Goal: Task Accomplishment & Management: Manage account settings

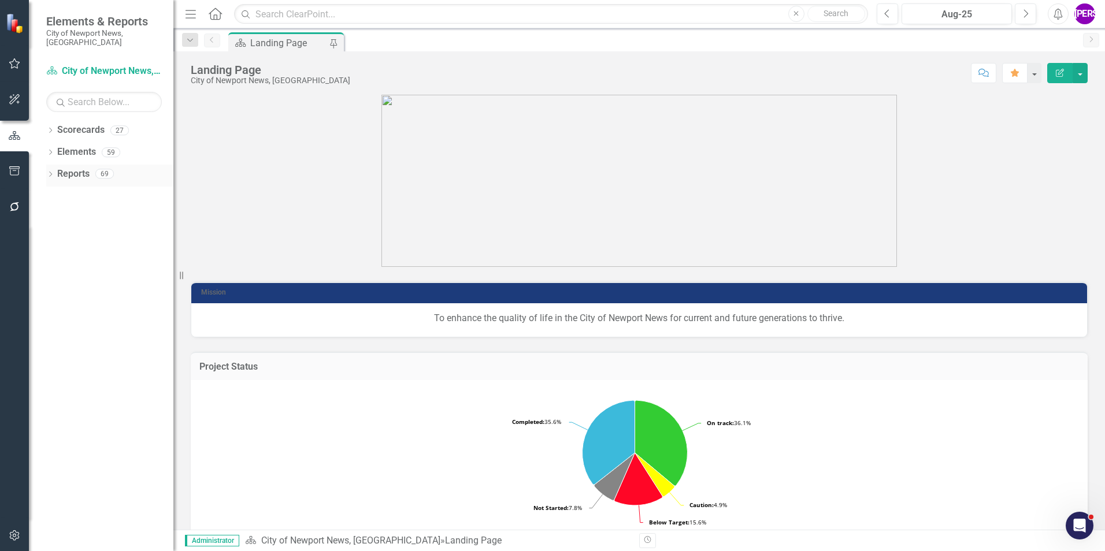
click at [53, 172] on icon "Dropdown" at bounding box center [50, 175] width 8 height 6
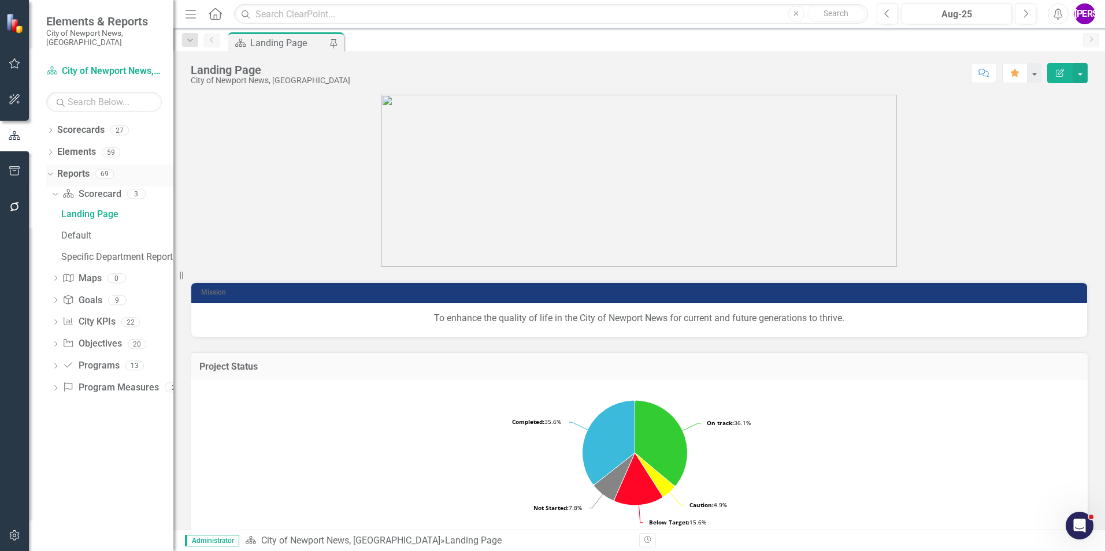
click at [81, 168] on link "Reports" at bounding box center [73, 174] width 32 height 13
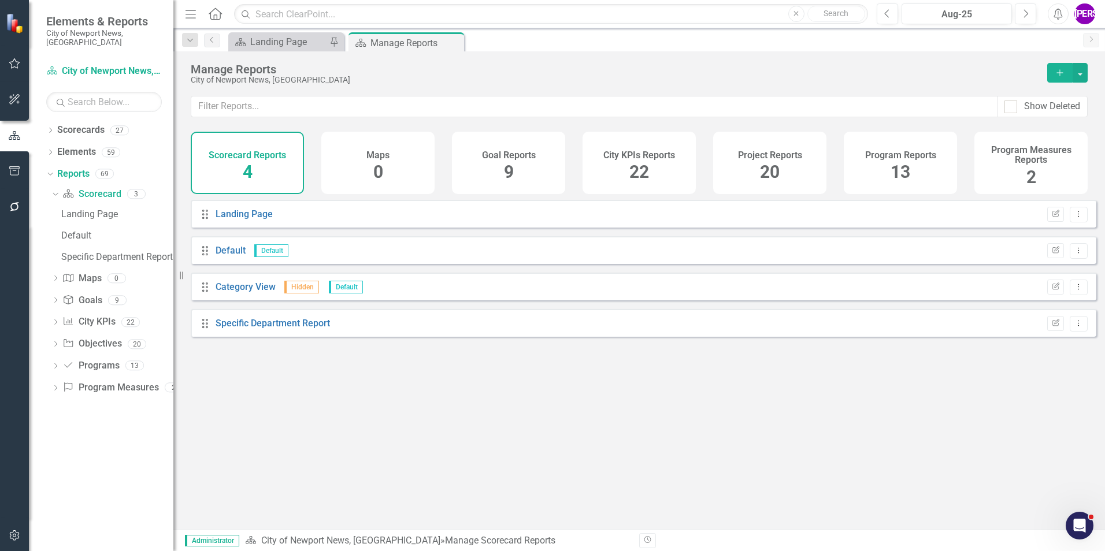
click at [789, 155] on h4 "Project Reports" at bounding box center [770, 155] width 64 height 10
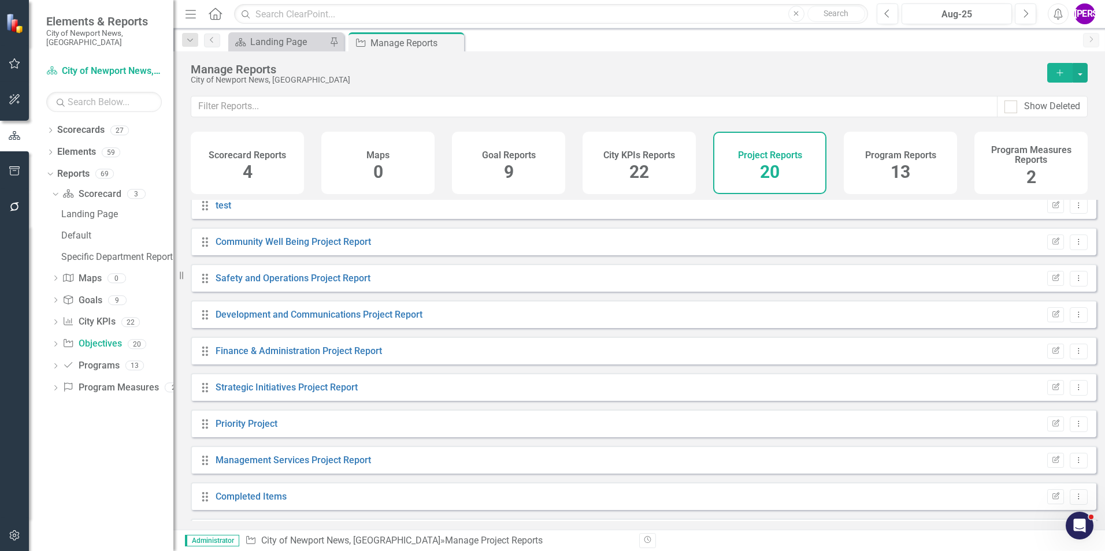
scroll to position [173, 0]
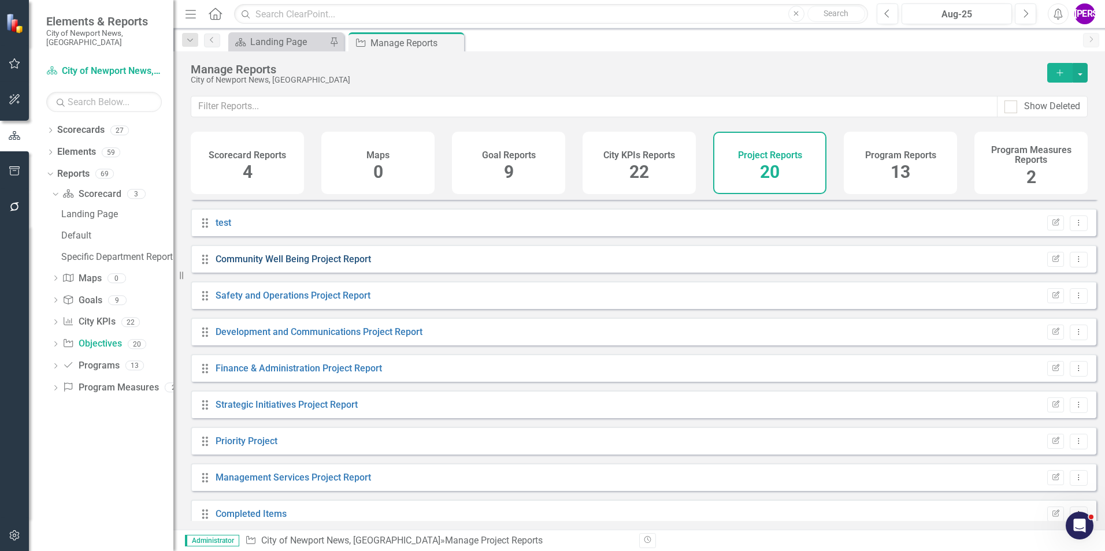
click at [286, 262] on link "Community Well Being Project Report" at bounding box center [293, 259] width 155 height 11
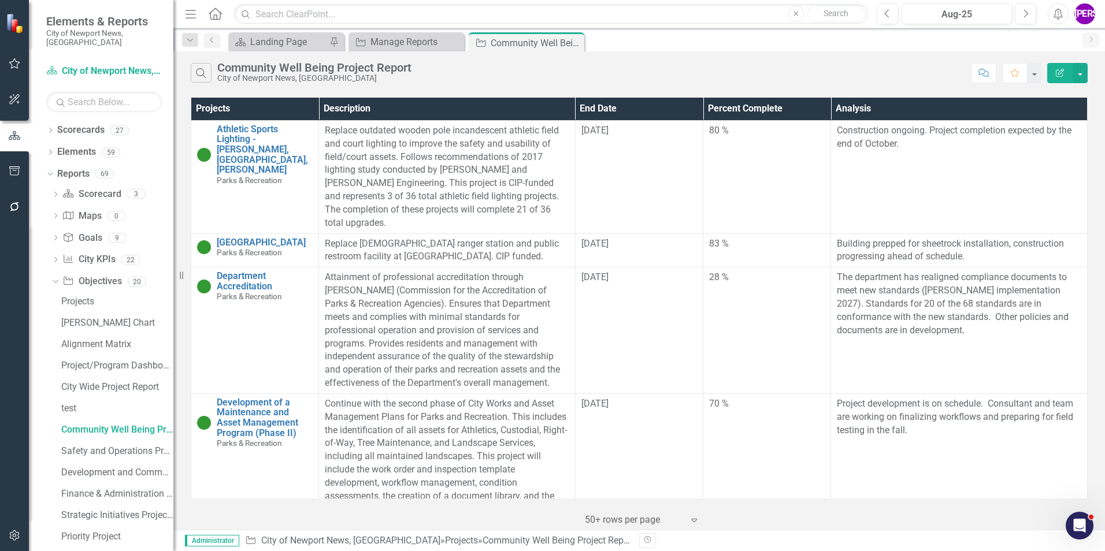
click at [1057, 73] on icon "Edit Report" at bounding box center [1060, 73] width 10 height 8
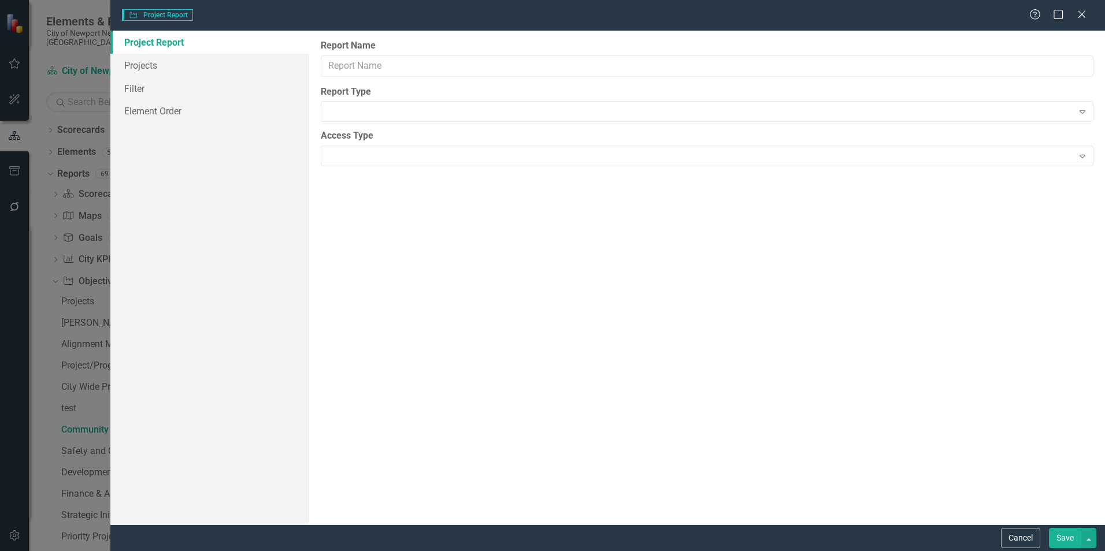
type input "Community Well Being Project Report"
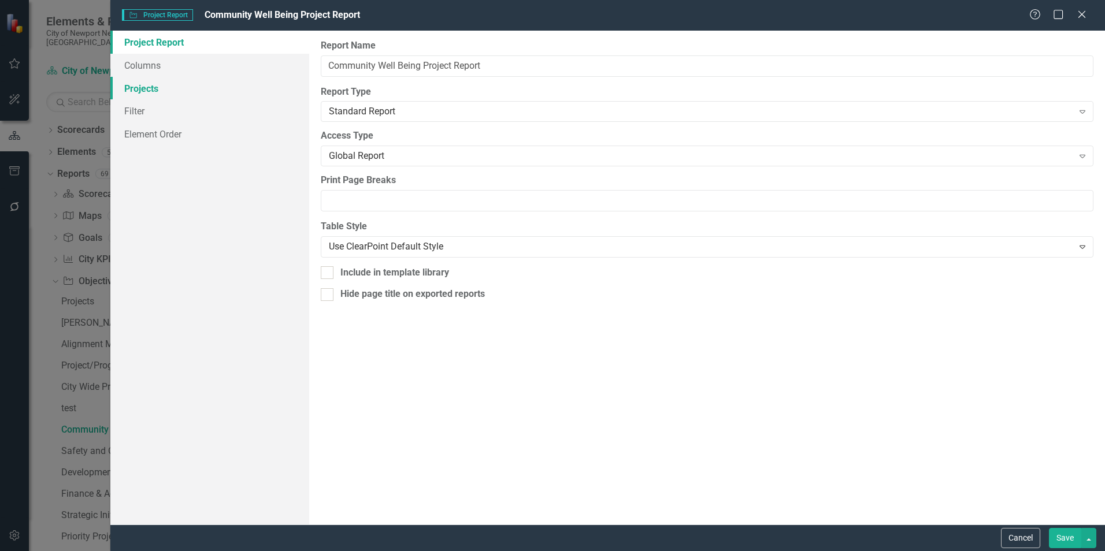
click at [169, 87] on link "Projects" at bounding box center [209, 88] width 199 height 23
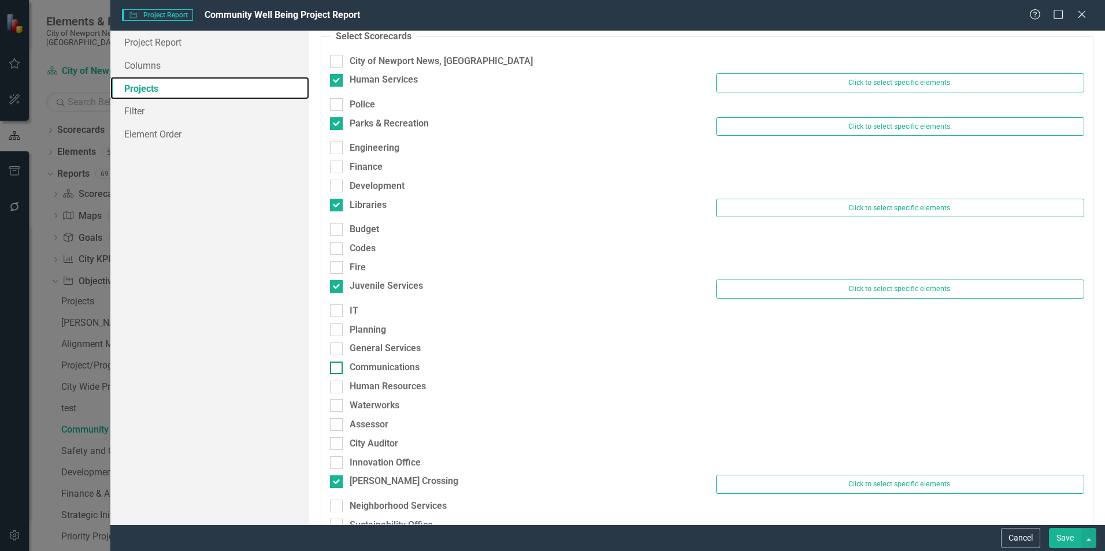
scroll to position [121, 0]
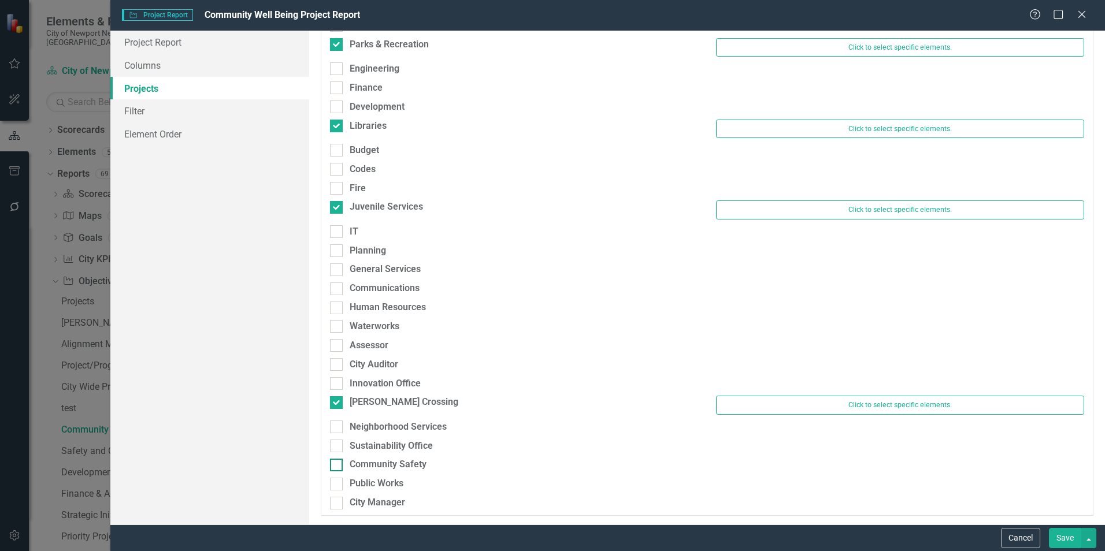
click at [400, 467] on div "Community Safety" at bounding box center [388, 464] width 77 height 13
click at [337, 466] on input "Community Safety" at bounding box center [334, 463] width 8 height 8
checkbox input "true"
click at [1068, 539] on button "Save" at bounding box center [1065, 538] width 32 height 20
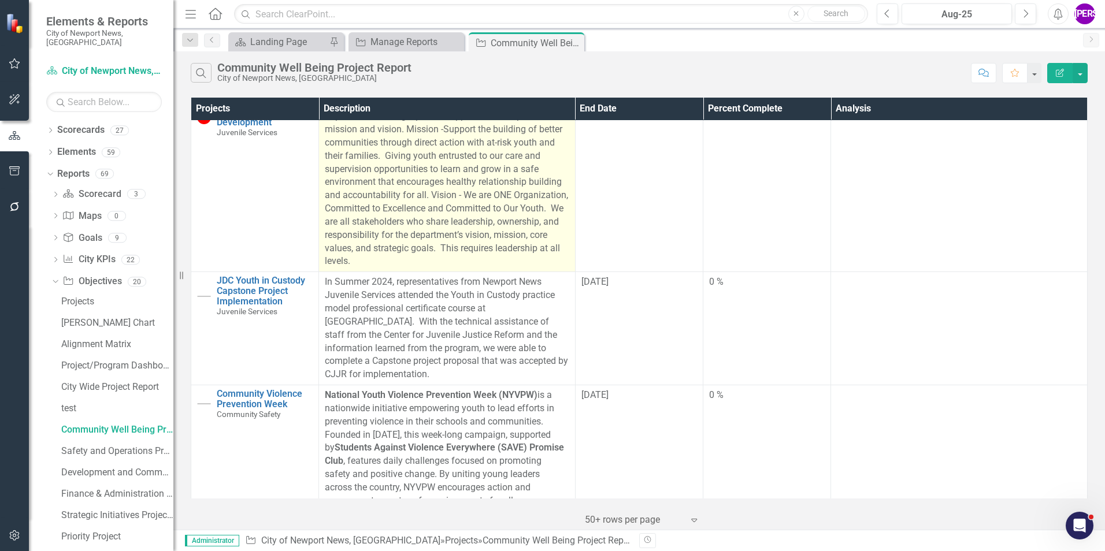
scroll to position [1514, 0]
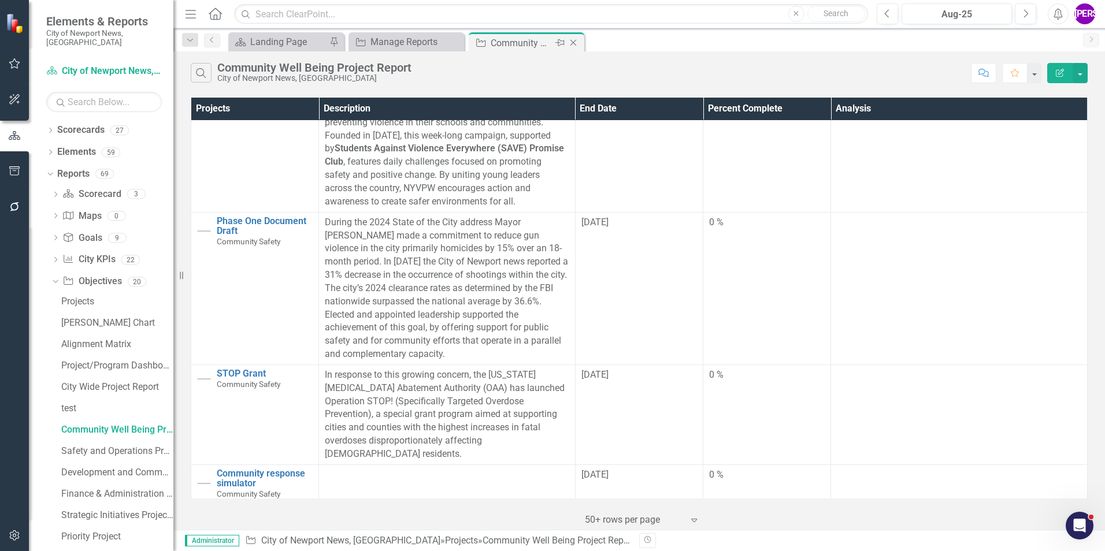
click at [573, 40] on icon "Close" at bounding box center [573, 42] width 12 height 9
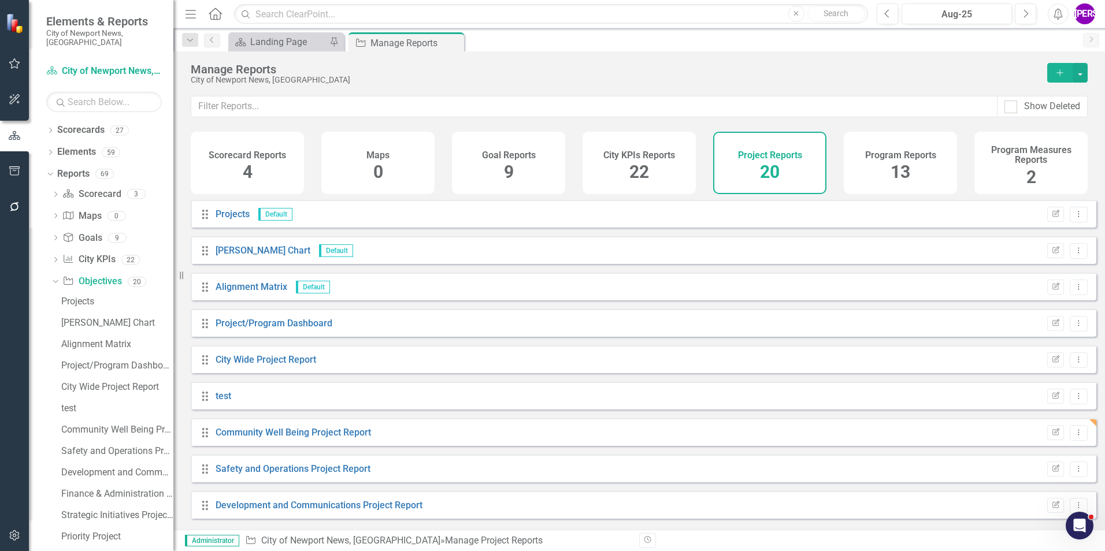
click at [570, 61] on div "Manage Reports City of Newport News, [GEOGRAPHIC_DATA] Add" at bounding box center [638, 73] width 931 height 44
